Goal: Information Seeking & Learning: Compare options

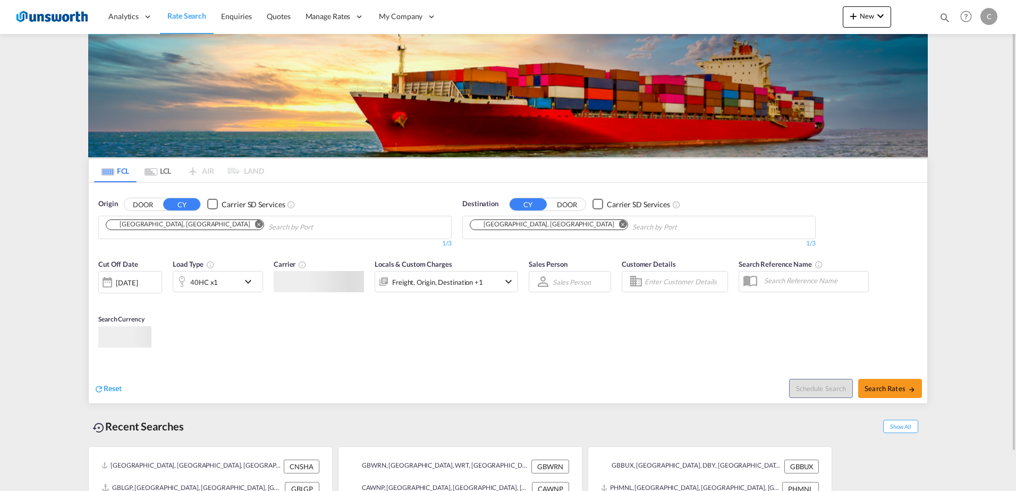
click at [185, 233] on md-chips-wrap "[GEOGRAPHIC_DATA], [GEOGRAPHIC_DATA]" at bounding box center [238, 226] width 269 height 20
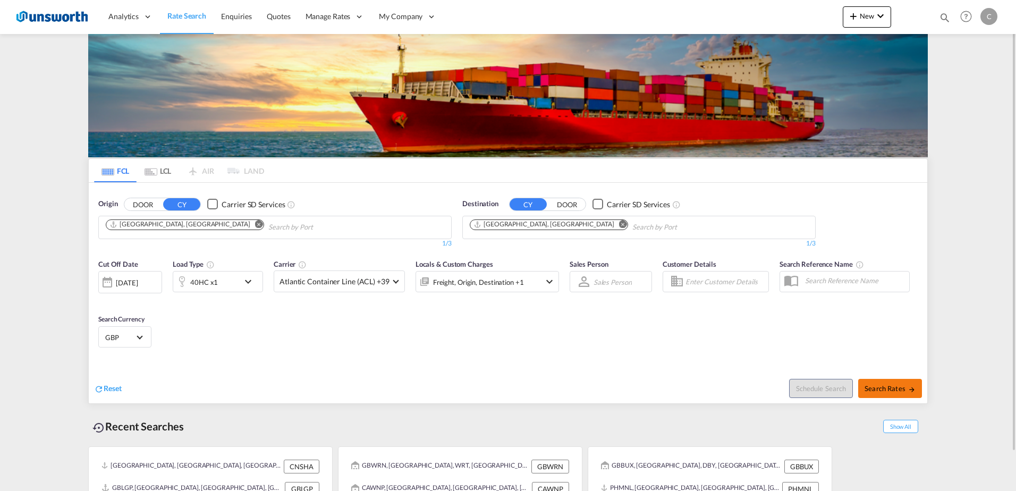
click at [882, 384] on span "Search Rates" at bounding box center [889, 388] width 51 height 8
type input "CNSHA to GBLGP / [DATE]"
